Goal: Task Accomplishment & Management: Use online tool/utility

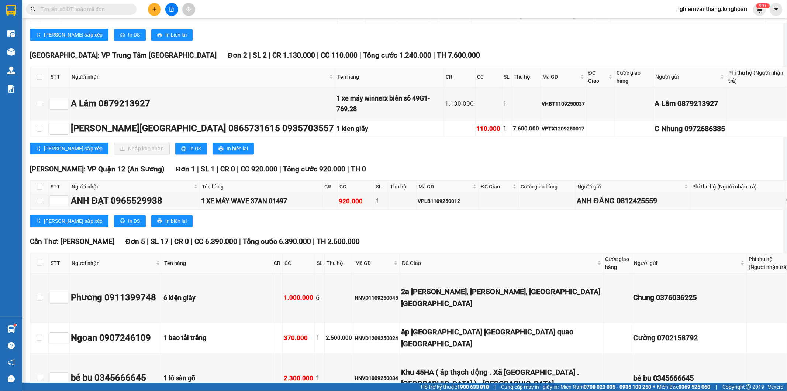
scroll to position [3527, 0]
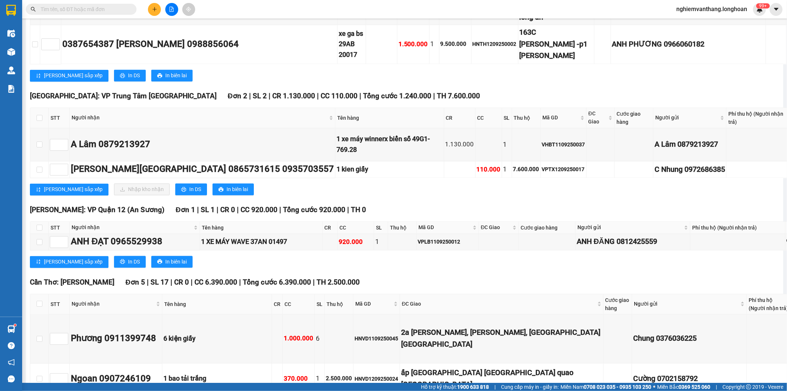
checkbox input "true"
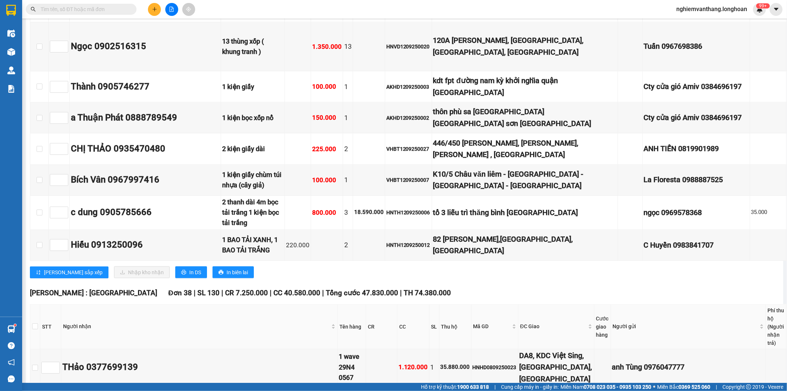
scroll to position [0, 0]
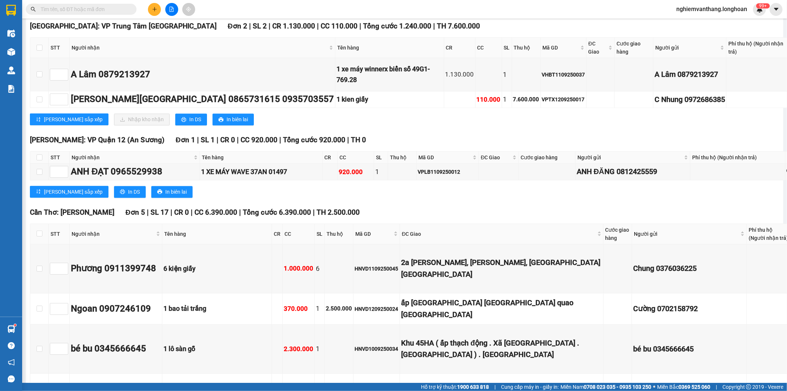
scroll to position [3568, 0]
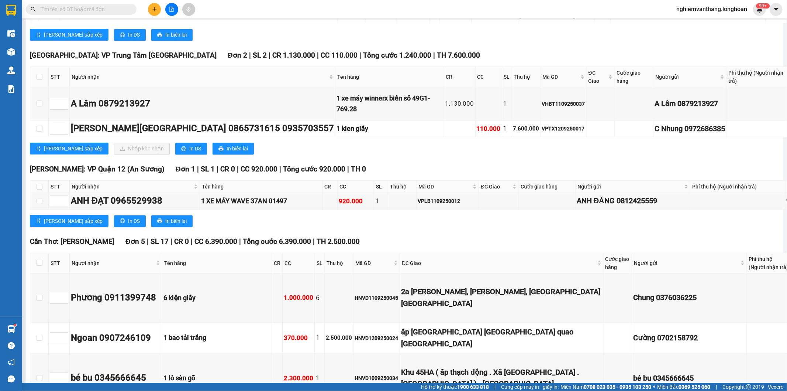
checkbox input "false"
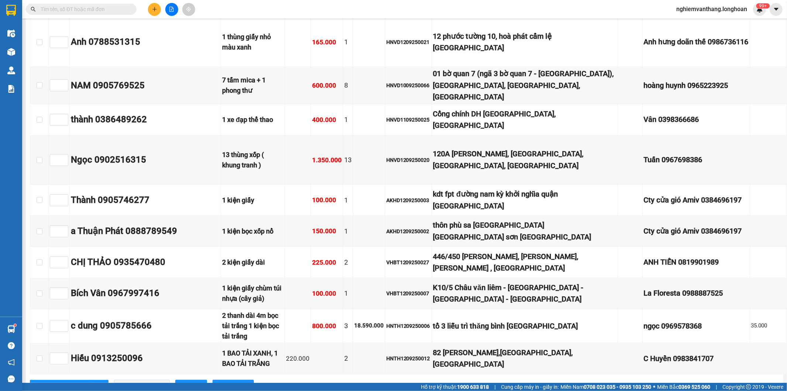
scroll to position [0, 0]
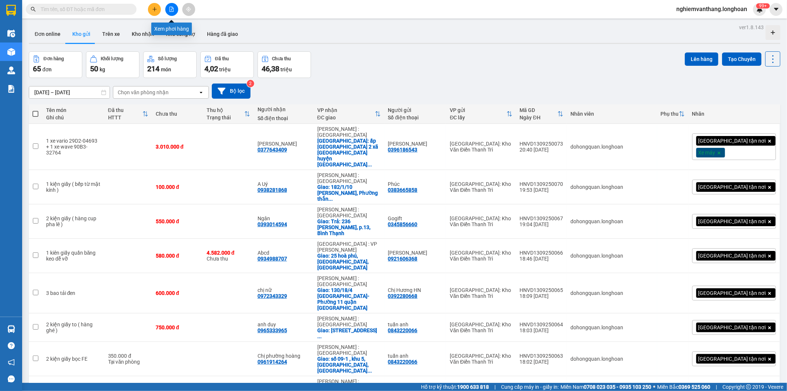
click at [172, 9] on icon "file-add" at bounding box center [171, 9] width 5 height 5
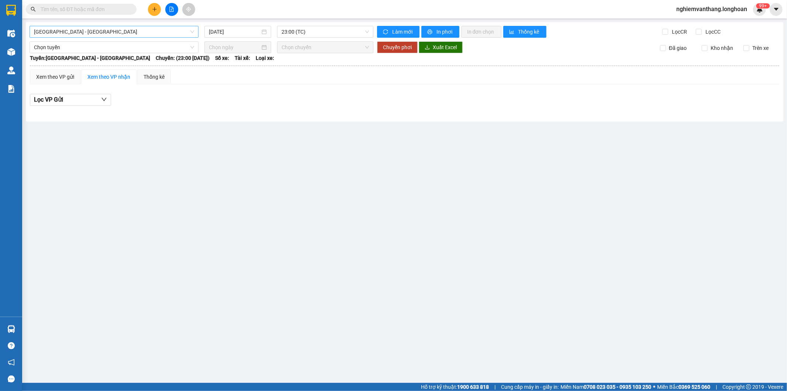
click at [72, 28] on span "[GEOGRAPHIC_DATA] - [GEOGRAPHIC_DATA]" at bounding box center [114, 31] width 160 height 11
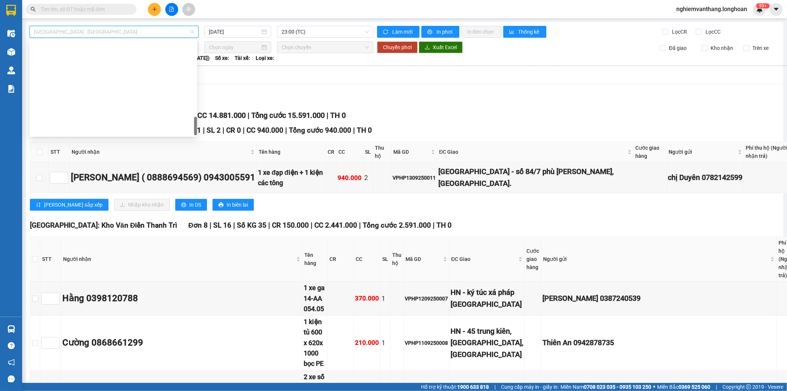
scroll to position [475, 0]
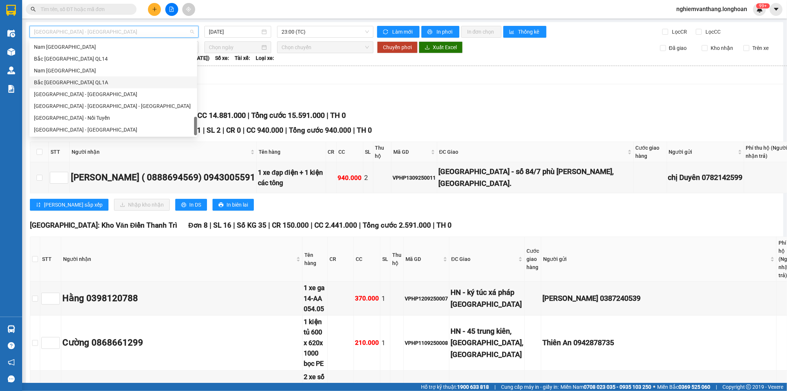
click at [76, 83] on div "Bắc [GEOGRAPHIC_DATA] QL1A" at bounding box center [113, 82] width 159 height 8
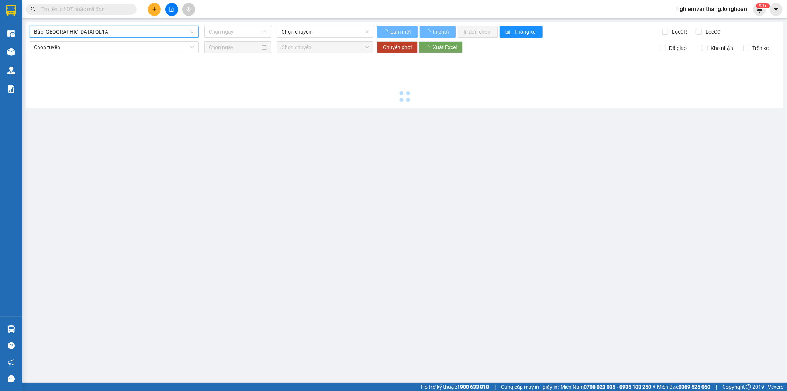
type input "[DATE]"
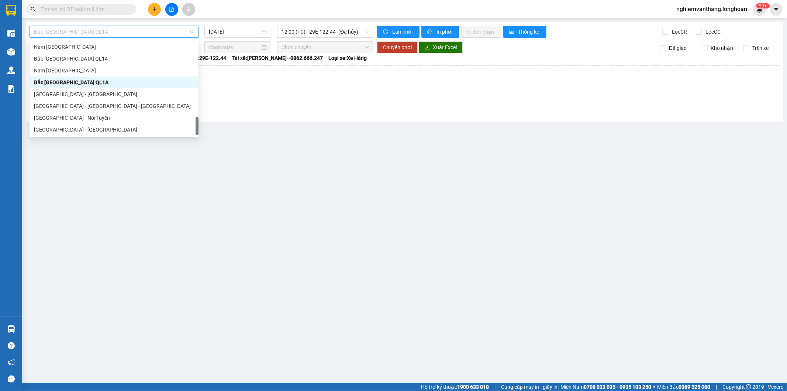
click at [79, 35] on span "Bắc [GEOGRAPHIC_DATA] QL1A" at bounding box center [114, 31] width 160 height 11
click at [78, 71] on div "Nam [GEOGRAPHIC_DATA]" at bounding box center [114, 70] width 160 height 8
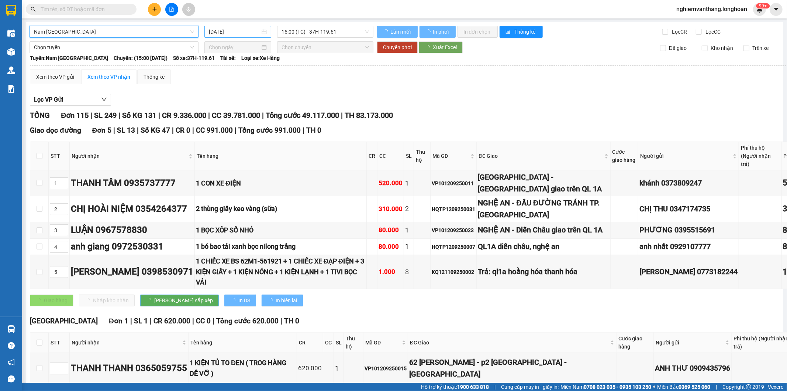
click at [228, 28] on input "[DATE]" at bounding box center [234, 32] width 51 height 8
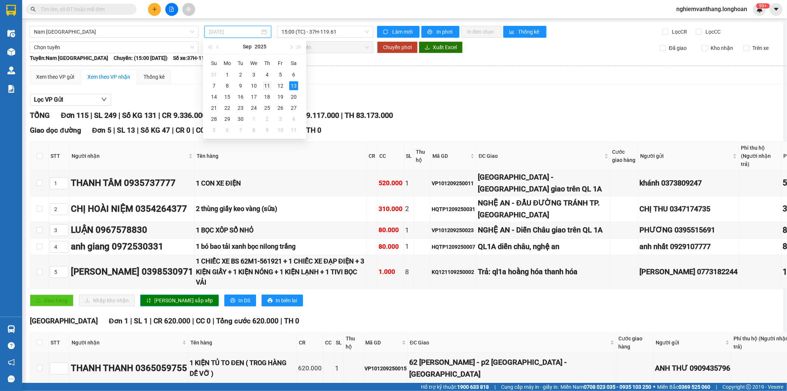
click at [267, 87] on div "11" at bounding box center [267, 85] width 9 height 9
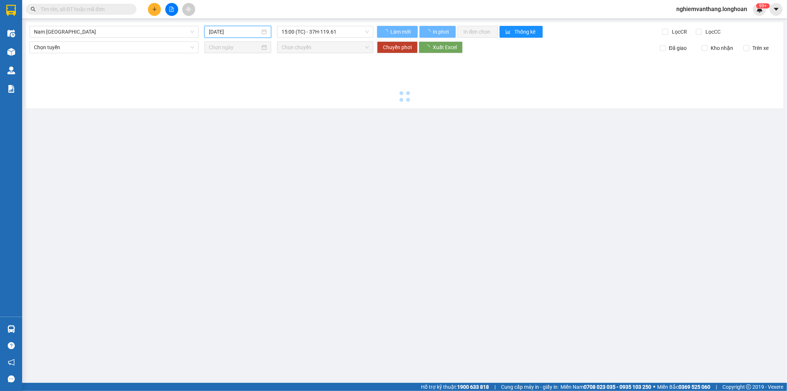
type input "[DATE]"
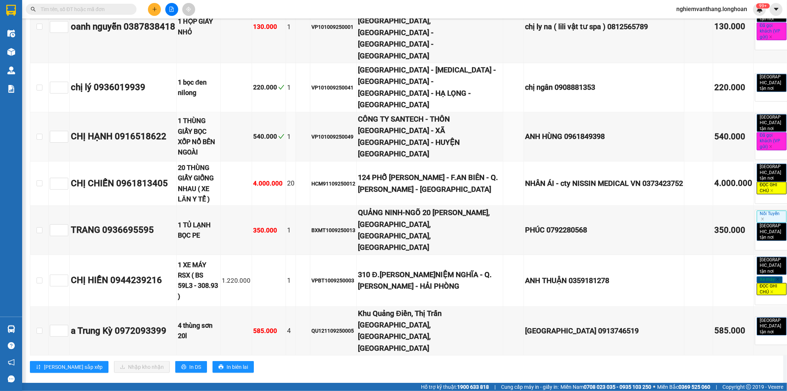
scroll to position [3035, 0]
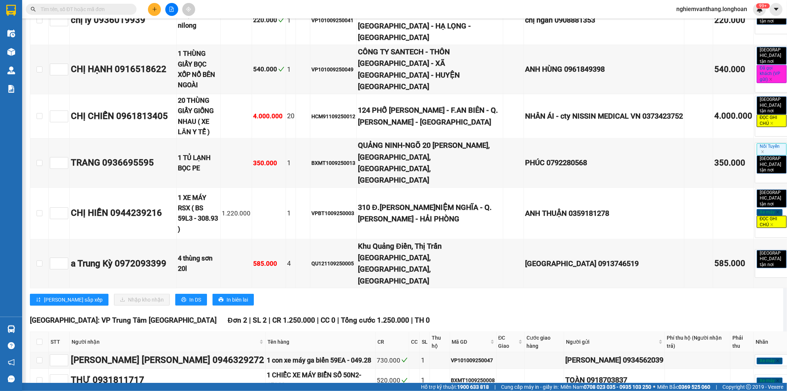
click at [189, 295] on span "In DS" at bounding box center [195, 299] width 12 height 8
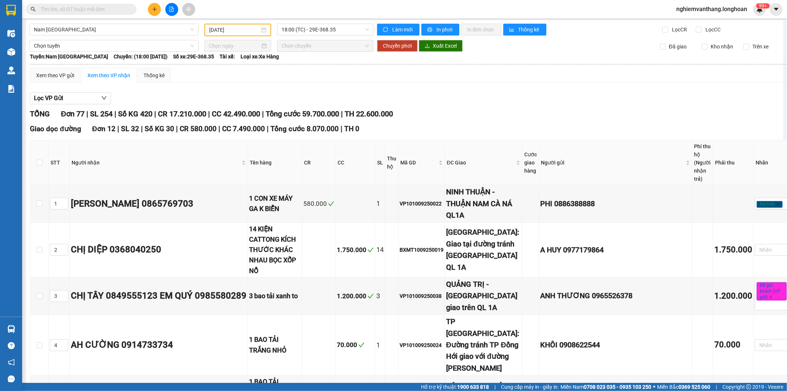
scroll to position [0, 0]
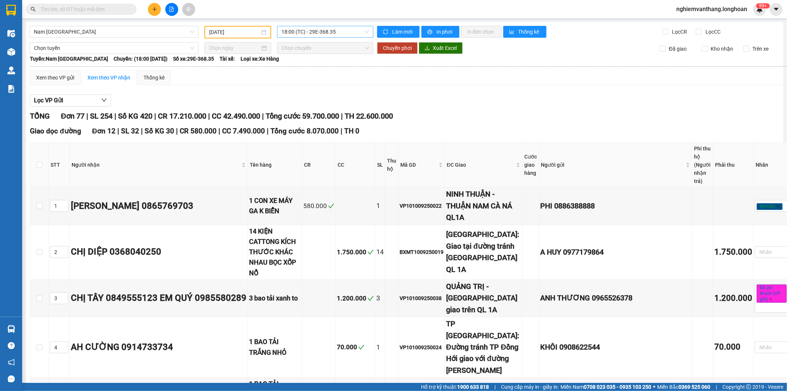
click at [286, 32] on span "18:00 (TC) - 29E-368.35" at bounding box center [325, 31] width 87 height 11
click at [302, 73] on div "23:00 (TC) - 29K-024.94" at bounding box center [309, 70] width 58 height 8
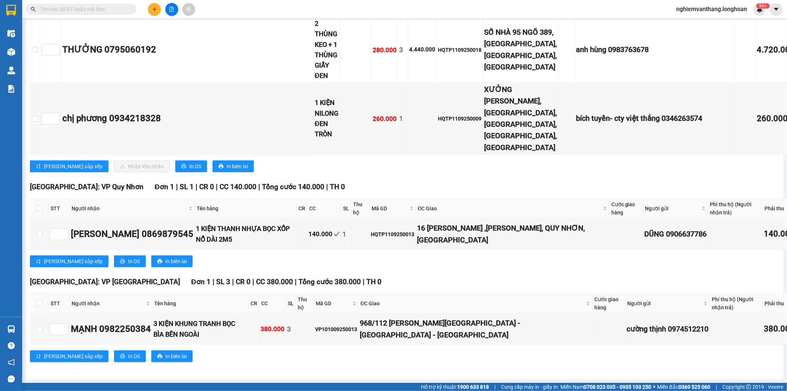
scroll to position [5747, 0]
click at [175, 172] on button "In DS" at bounding box center [191, 166] width 32 height 12
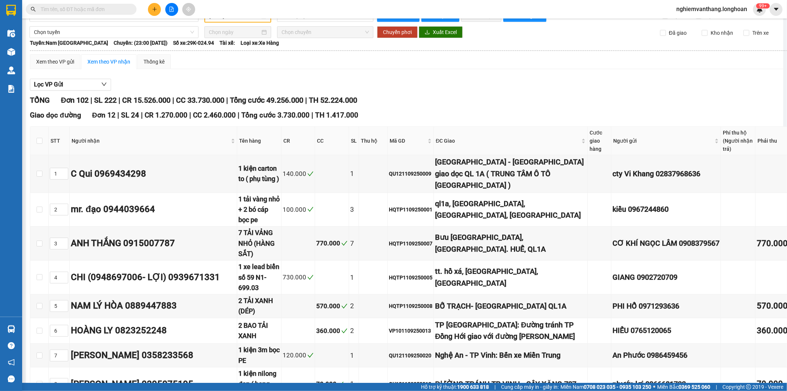
scroll to position [0, 0]
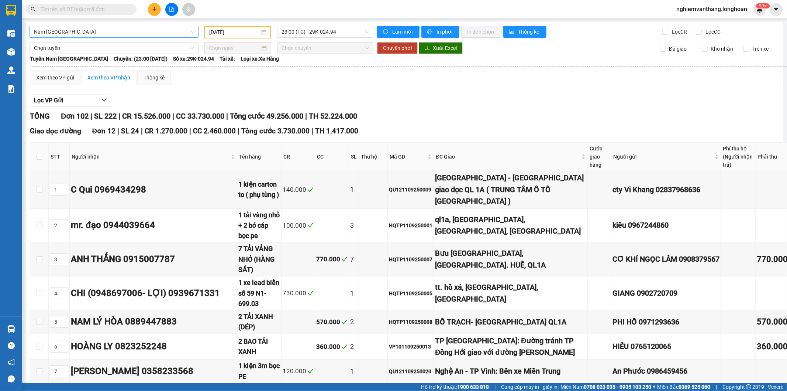
click at [97, 34] on span "Nam [GEOGRAPHIC_DATA]" at bounding box center [114, 31] width 160 height 11
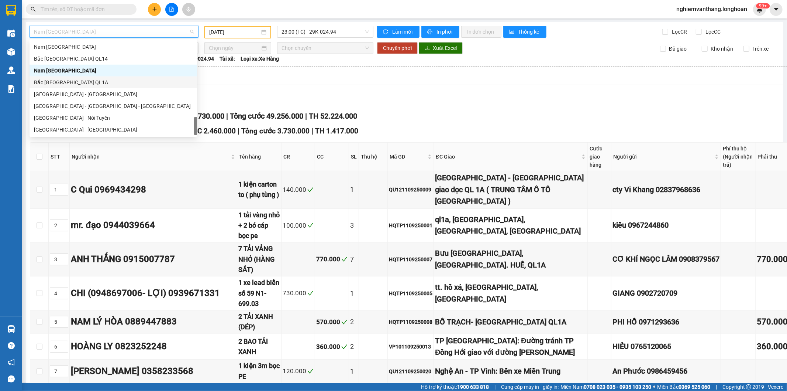
click at [99, 87] on div "Bắc [GEOGRAPHIC_DATA] QL1A" at bounding box center [114, 82] width 168 height 12
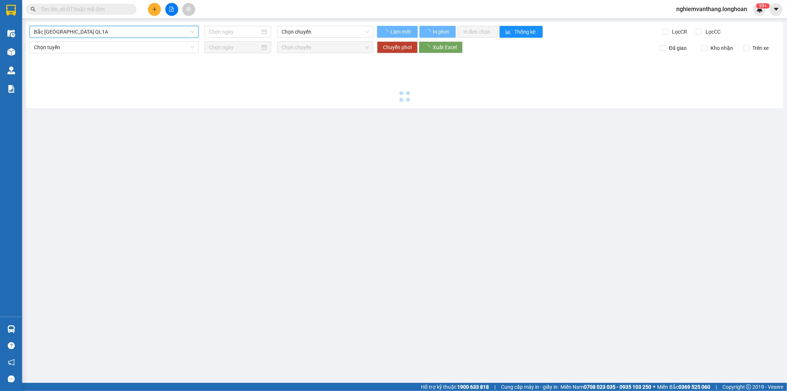
type input "[DATE]"
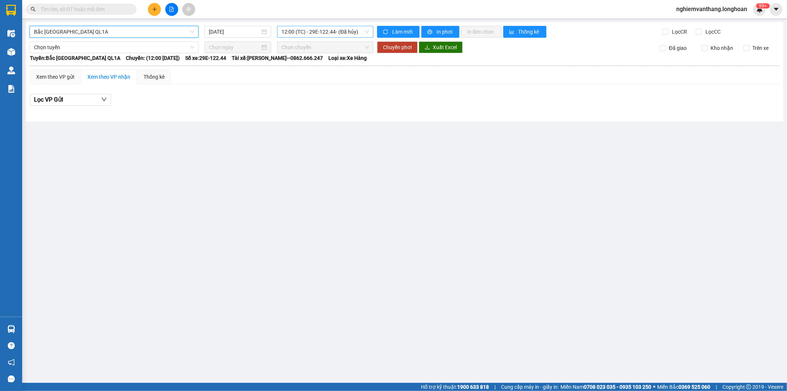
click at [319, 35] on span "12:00 (TC) - 29E-122.44 - (Đã hủy)" at bounding box center [325, 31] width 87 height 11
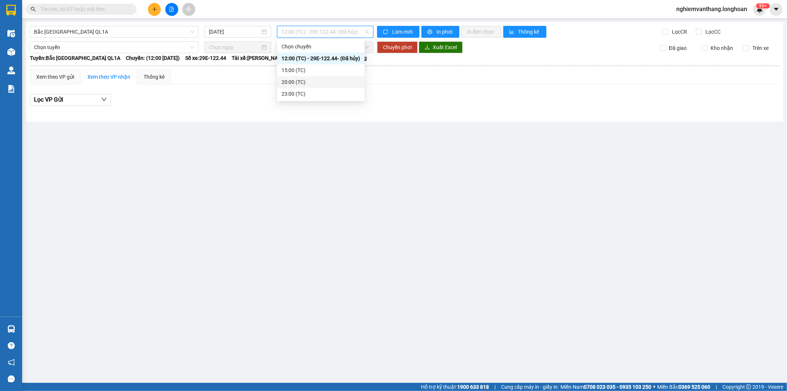
click at [301, 83] on div "20:00 (TC)" at bounding box center [321, 82] width 79 height 8
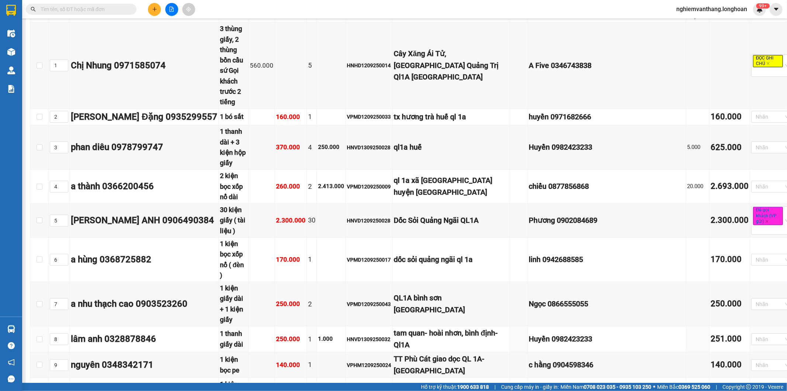
scroll to position [82, 0]
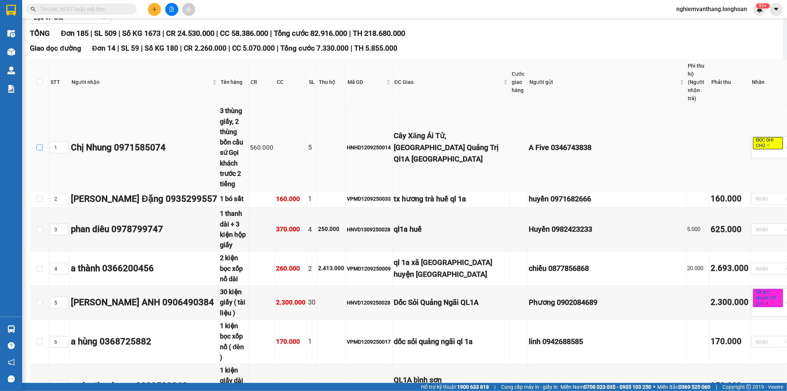
click at [37, 144] on input "checkbox" at bounding box center [40, 147] width 6 height 6
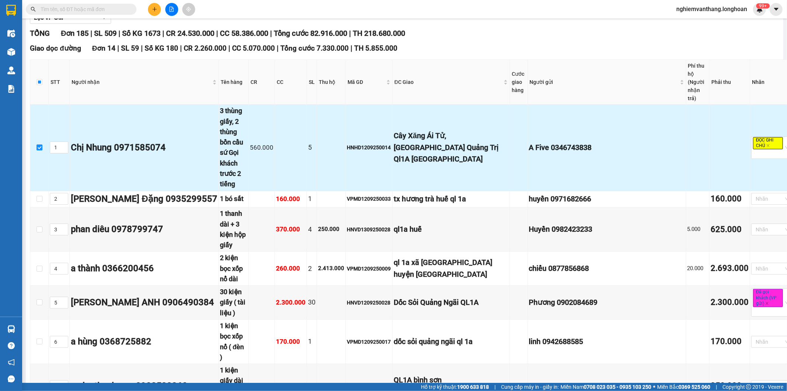
click at [41, 144] on input "checkbox" at bounding box center [40, 147] width 6 height 6
checkbox input "false"
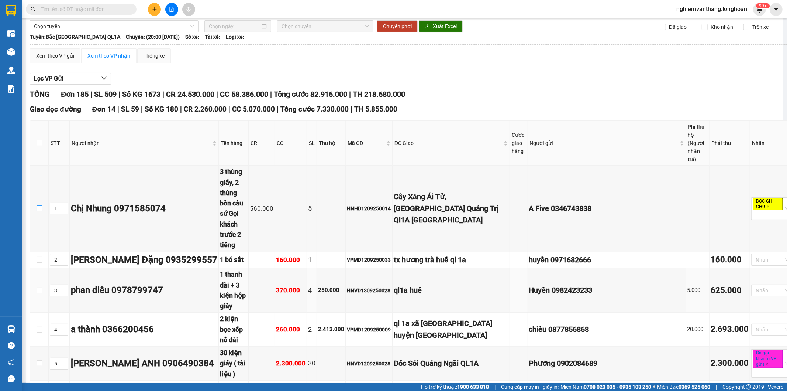
scroll to position [0, 0]
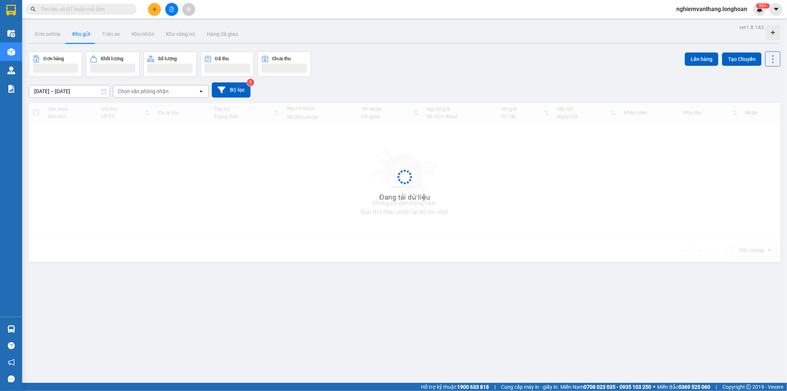
click at [730, 61] on button "Tạo Chuyến" at bounding box center [741, 58] width 39 height 13
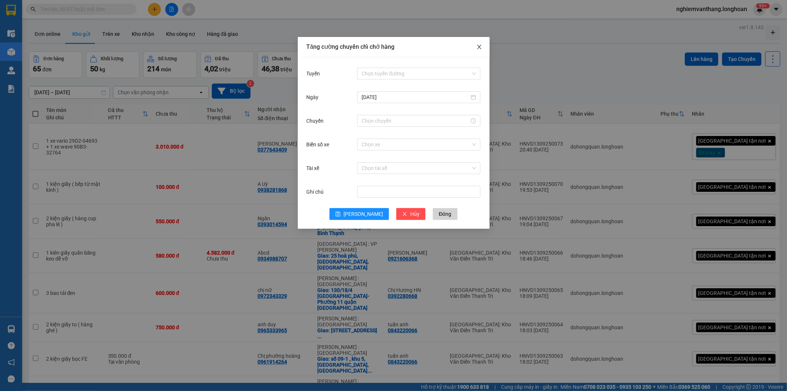
click at [485, 45] on span "Close" at bounding box center [479, 47] width 21 height 21
